Goal: Understand process/instructions

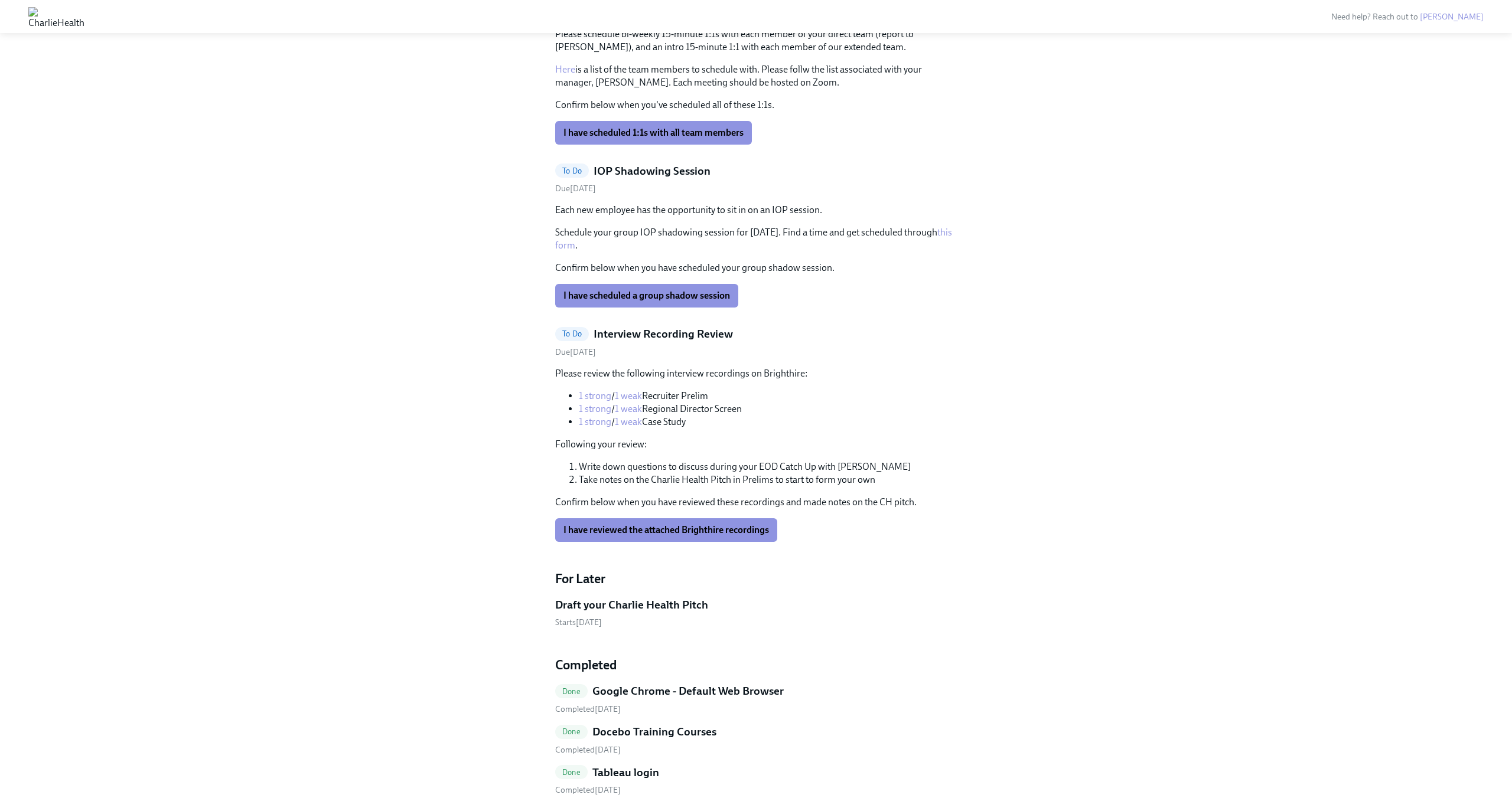
scroll to position [275, 0]
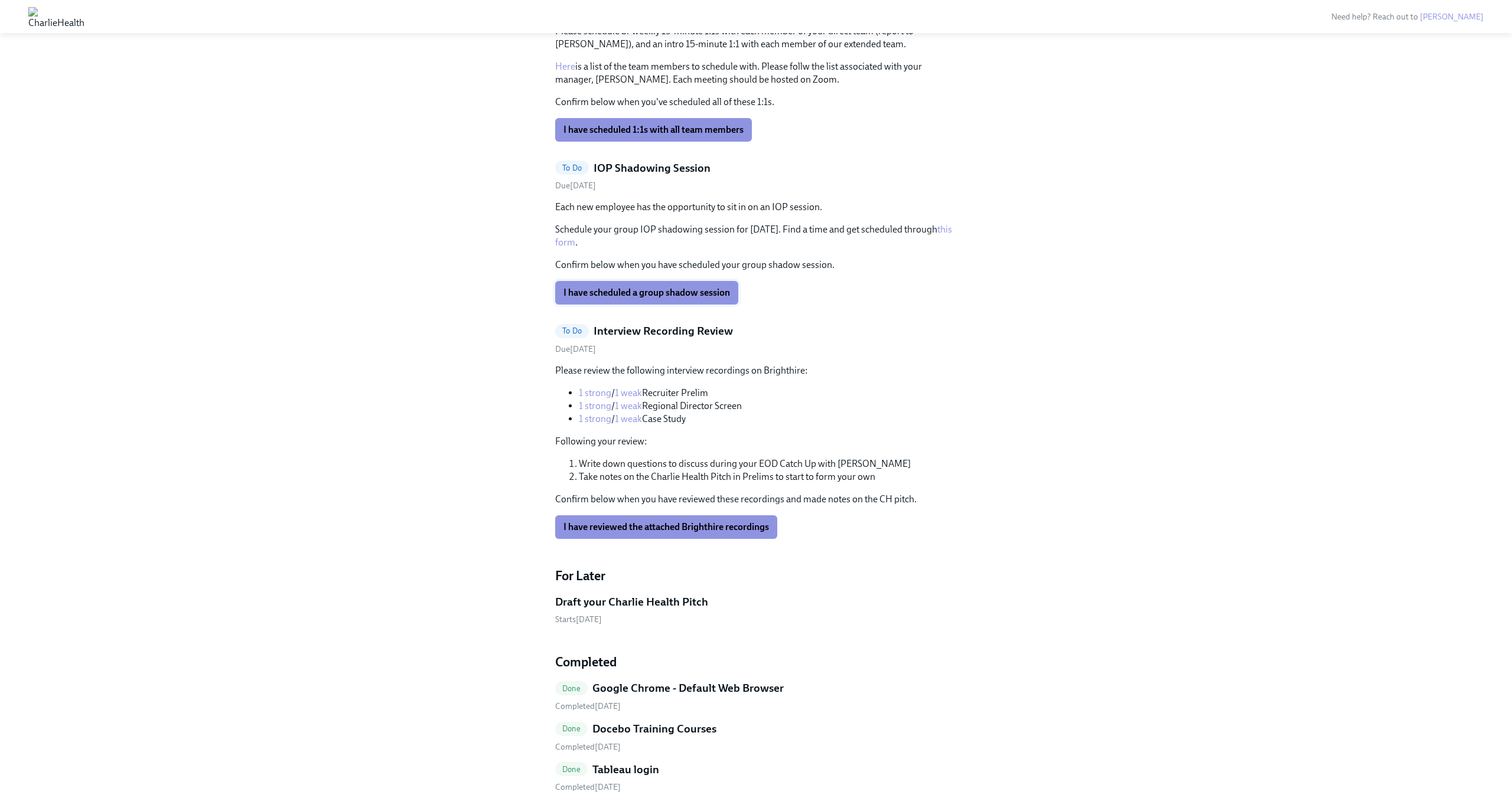
click at [665, 287] on span "I have scheduled a group shadow session" at bounding box center [646, 293] width 166 height 12
click at [631, 291] on div "Completing" at bounding box center [596, 293] width 82 height 23
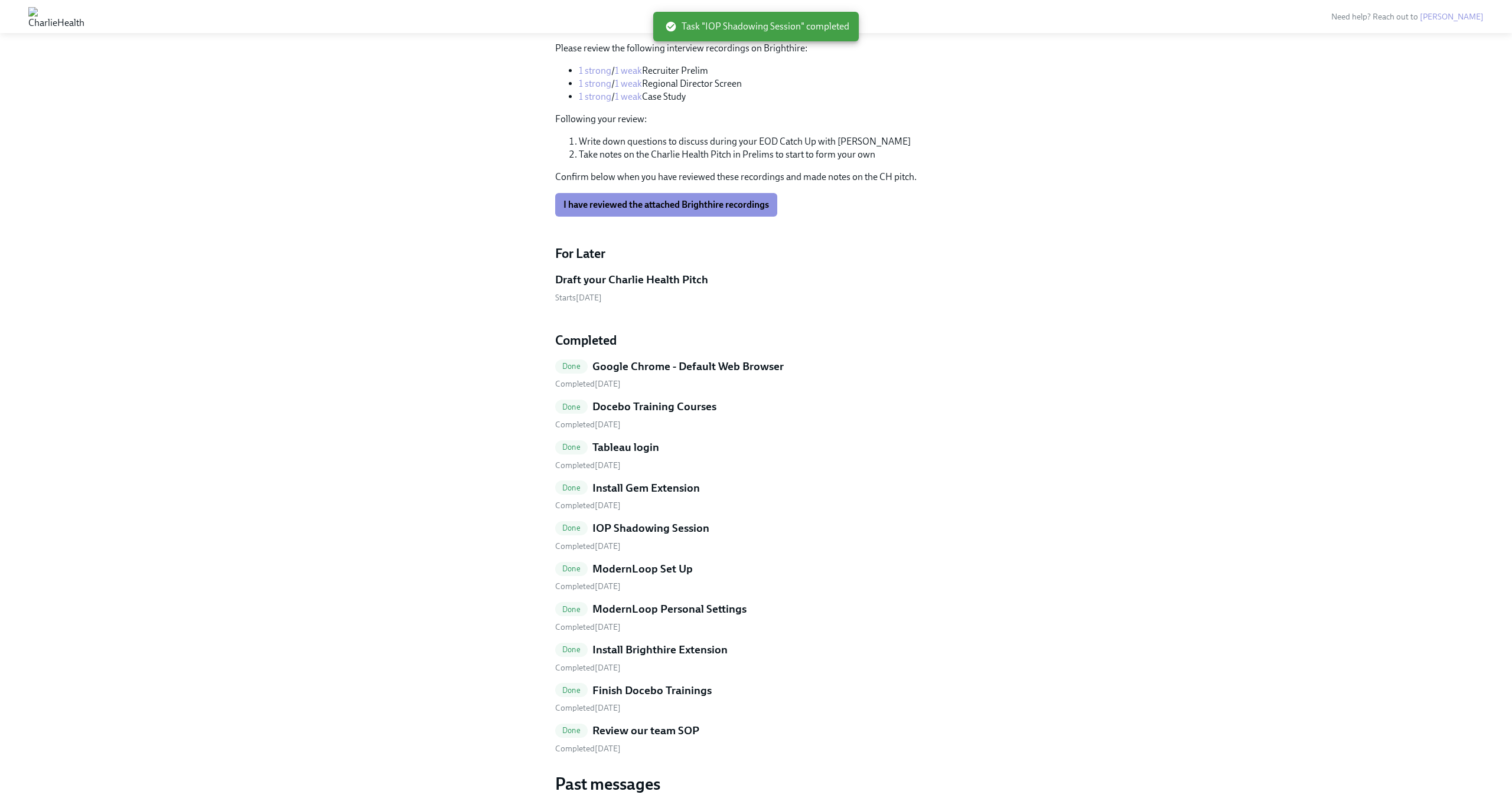
scroll to position [553, 0]
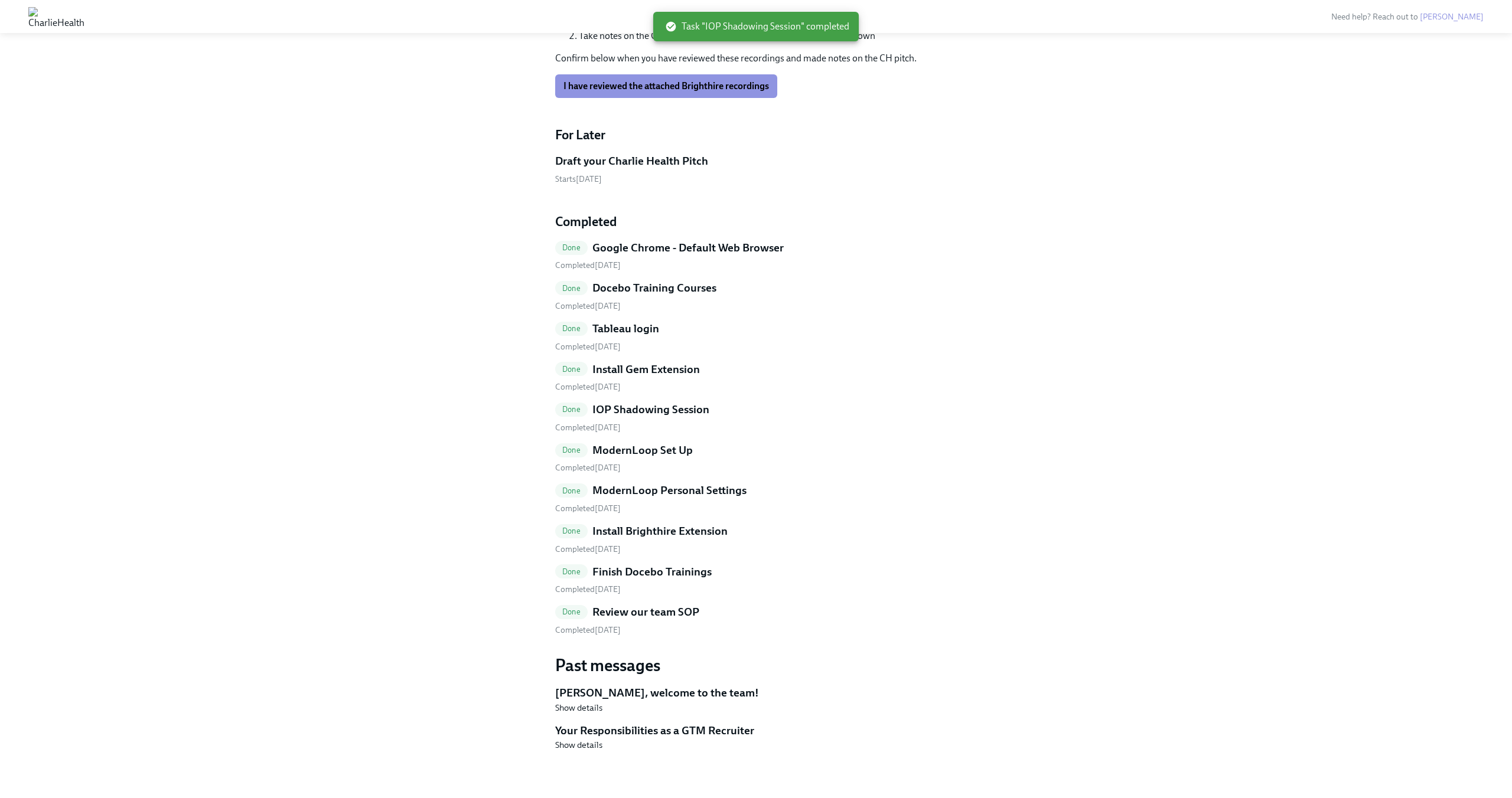
click at [642, 406] on h5 "IOP Shadowing Session" at bounding box center [651, 409] width 117 height 15
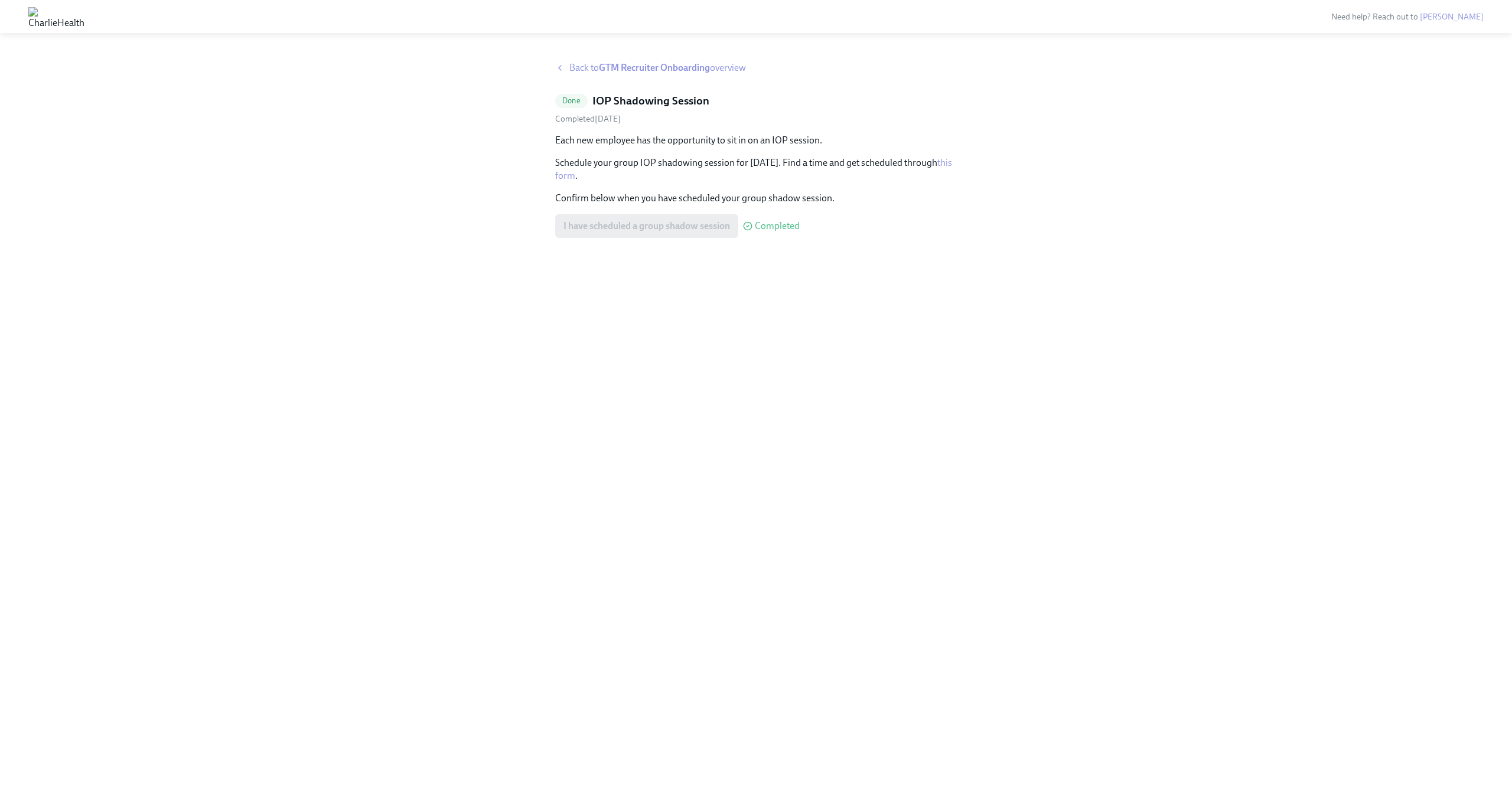
click at [608, 167] on p "Schedule your group IOP shadowing session for [DATE]. Find a time and get sched…" at bounding box center [756, 170] width 402 height 26
click at [608, 170] on link "this form" at bounding box center [754, 169] width 397 height 24
click at [599, 77] on div "Back to GTM Recruiter Onboarding overview Done IOP Shadowing Session Completed …" at bounding box center [756, 415] width 402 height 709
drag, startPoint x: 610, startPoint y: 56, endPoint x: 602, endPoint y: 61, distance: 9.4
click at [605, 58] on div "Back to GTM Recruiter Onboarding overview Done IOP Shadowing Session Completed …" at bounding box center [756, 422] width 1512 height 751
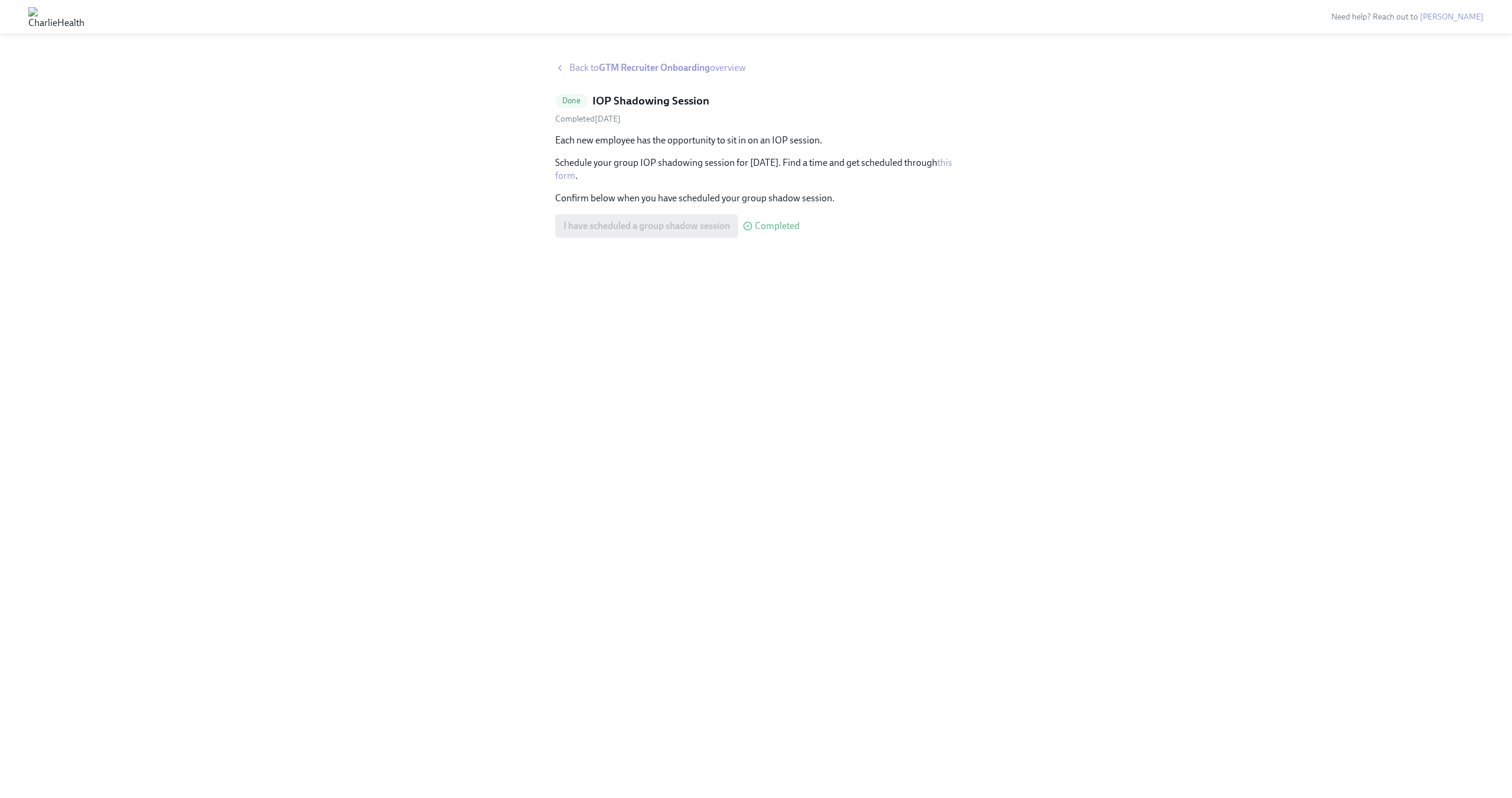
click at [600, 64] on strong "GTM Recruiter Onboarding" at bounding box center [655, 67] width 111 height 11
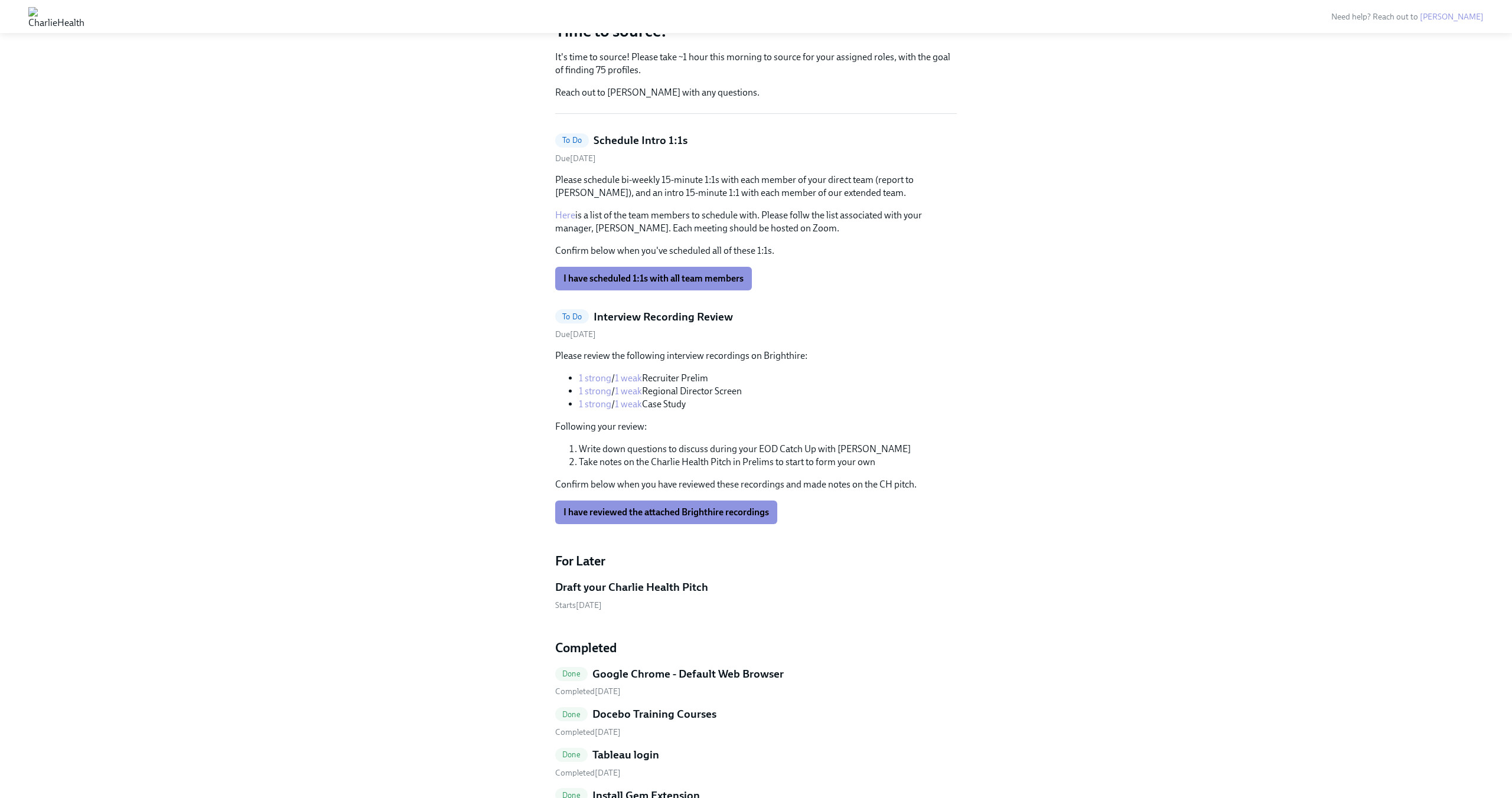
scroll to position [128, 0]
click at [595, 375] on link "1 strong" at bounding box center [594, 377] width 32 height 11
